Goal: Task Accomplishment & Management: Use online tool/utility

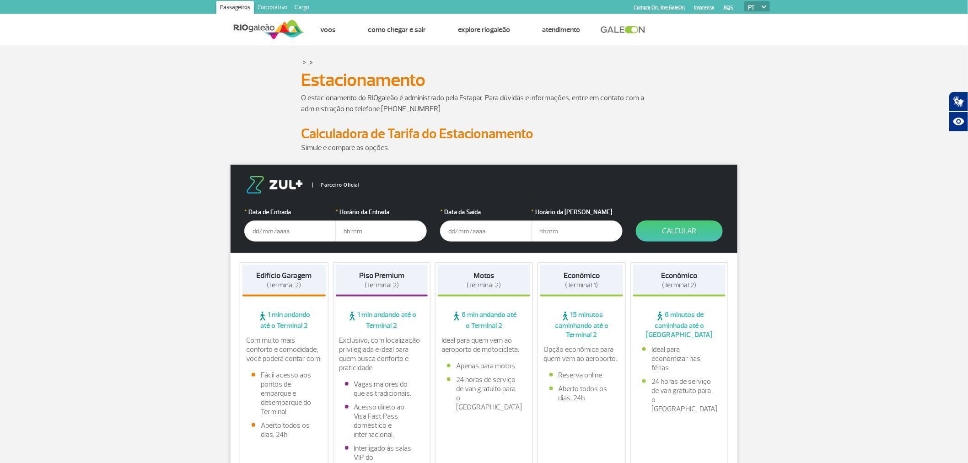
click at [278, 234] on input "text" at bounding box center [289, 230] width 91 height 21
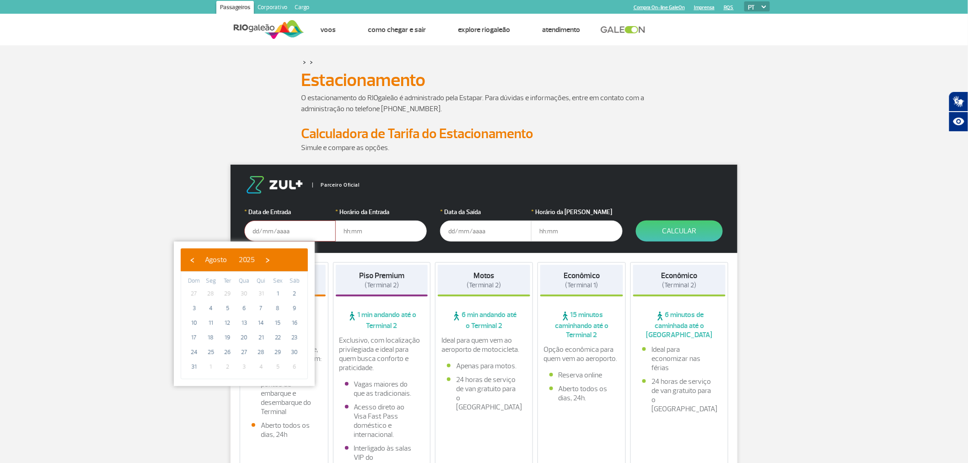
click at [278, 234] on input "text" at bounding box center [289, 230] width 91 height 21
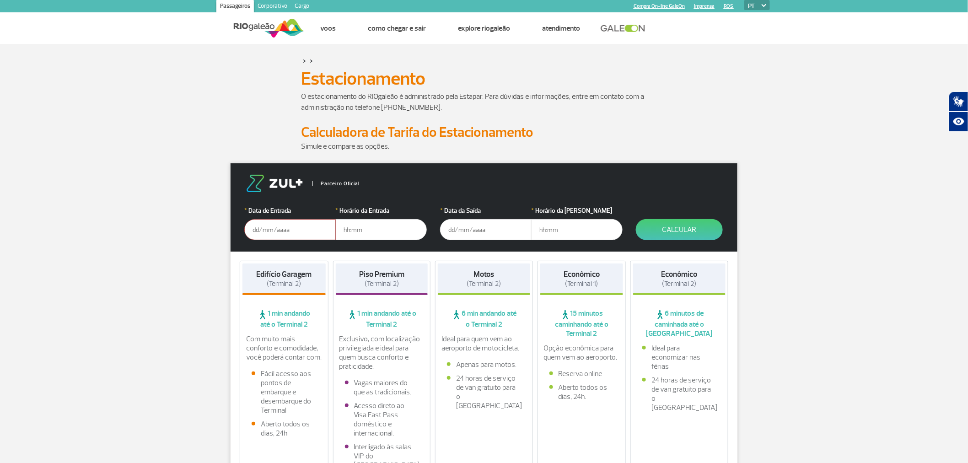
scroll to position [1, 0]
click at [276, 223] on input "text" at bounding box center [289, 229] width 91 height 21
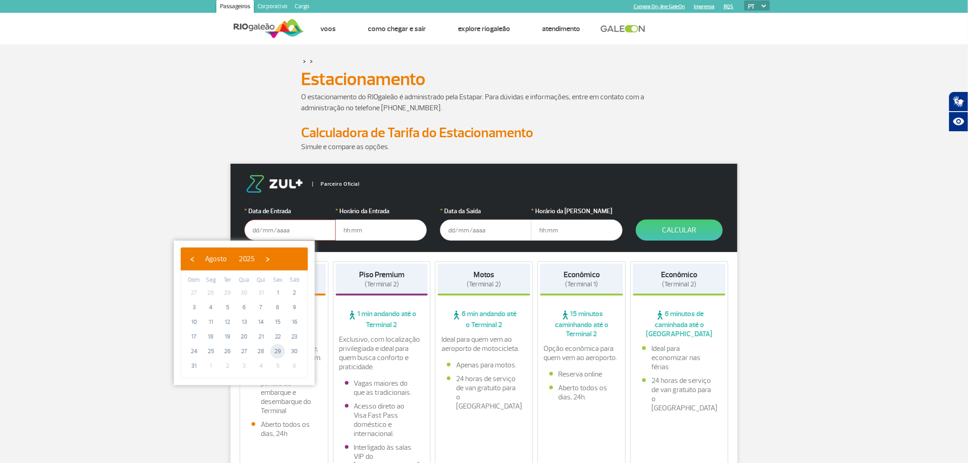
click at [280, 351] on span "29" at bounding box center [277, 351] width 15 height 15
type input "[DATE]"
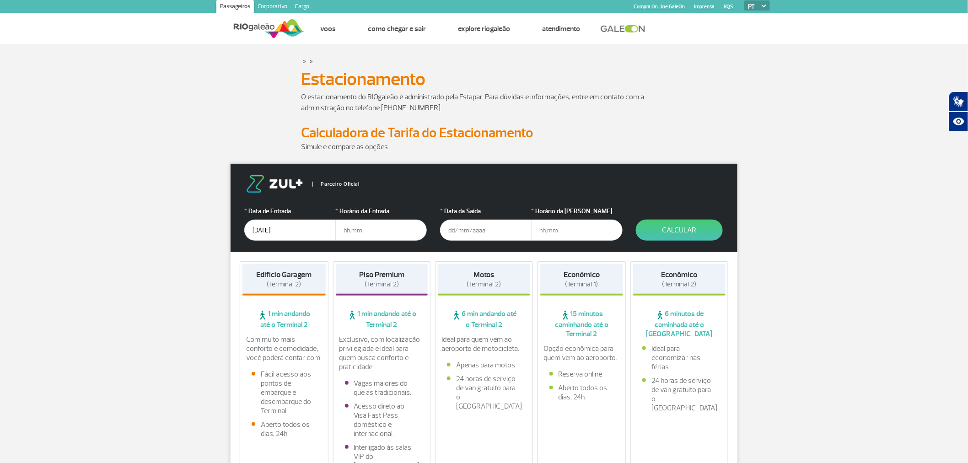
click at [342, 230] on input "text" at bounding box center [380, 229] width 91 height 21
type input "19:00"
click at [488, 235] on input "text" at bounding box center [485, 229] width 91 height 21
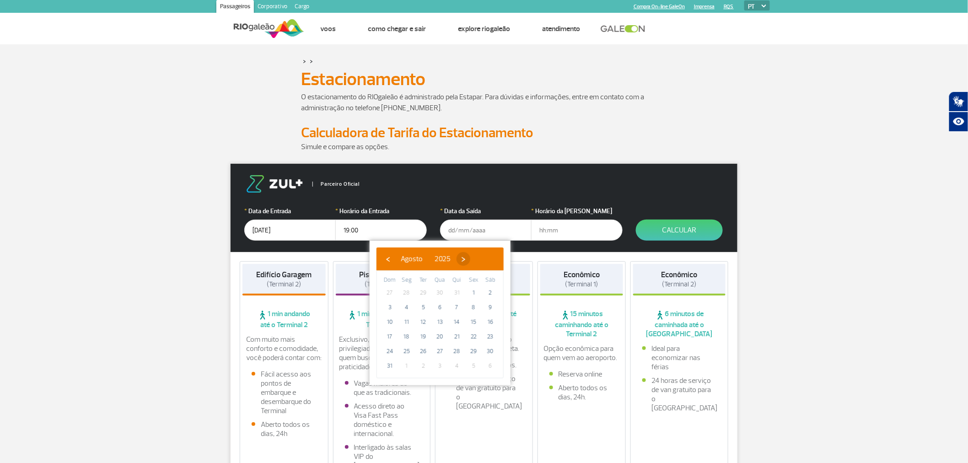
click at [470, 257] on span "›" at bounding box center [463, 259] width 14 height 14
click at [438, 290] on span "3" at bounding box center [440, 292] width 15 height 15
type input "[DATE]"
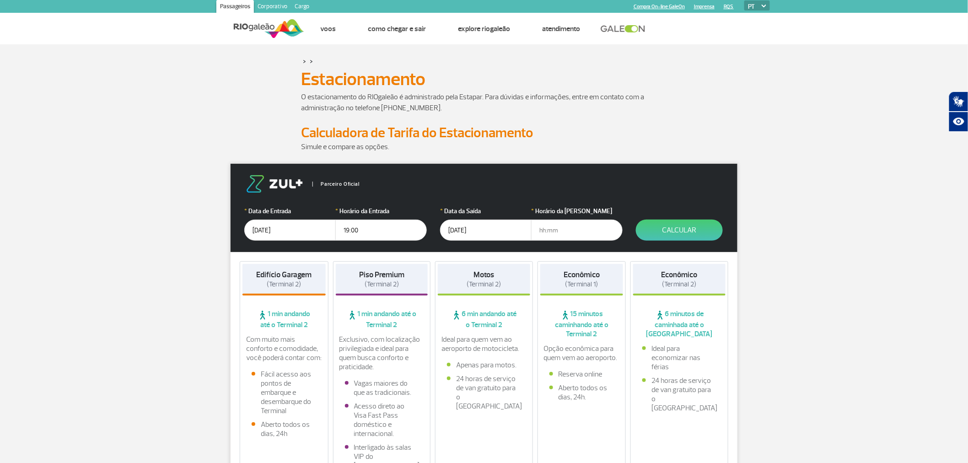
click at [557, 230] on input "text" at bounding box center [576, 229] width 91 height 21
type input "09:00"
click at [676, 228] on button "Calcular" at bounding box center [679, 229] width 87 height 21
